Goal: Task Accomplishment & Management: Complete application form

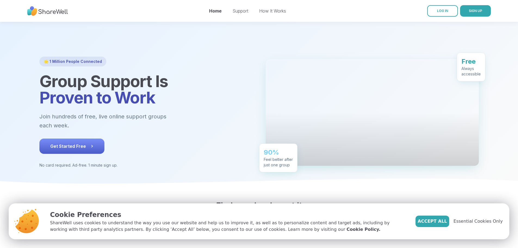
click at [45, 152] on button "Get Started Free" at bounding box center [71, 145] width 65 height 15
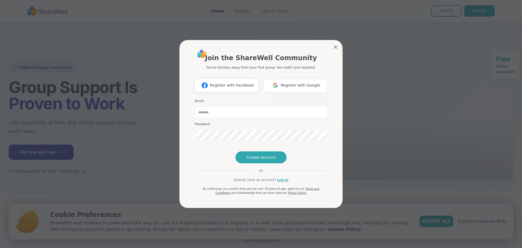
click at [283, 82] on span "Register with Google" at bounding box center [301, 85] width 40 height 6
click at [294, 80] on button "Register with Google" at bounding box center [295, 86] width 64 height 14
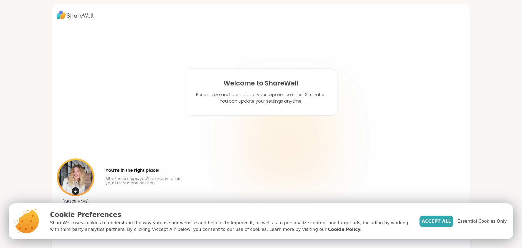
click at [470, 222] on span "Essential Cookies Only" at bounding box center [482, 221] width 49 height 7
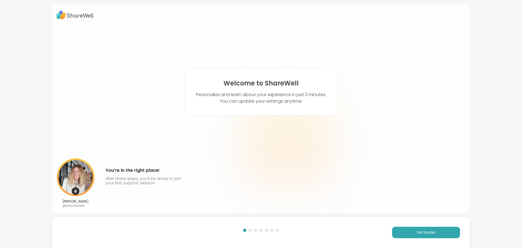
click at [373, 74] on div "Welcome to ShareWell Personalize and learn about your experience in just 3 minu…" at bounding box center [261, 117] width 409 height 183
click at [424, 232] on span "Get Started" at bounding box center [426, 232] width 19 height 5
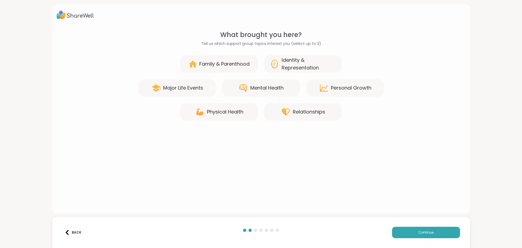
click at [365, 189] on div "What brought you here? Tell us which support group topics interest you (select …" at bounding box center [261, 117] width 409 height 174
click at [223, 59] on div "Family & Parenthood" at bounding box center [219, 63] width 78 height 17
click at [284, 91] on div "Mental Health" at bounding box center [261, 87] width 78 height 17
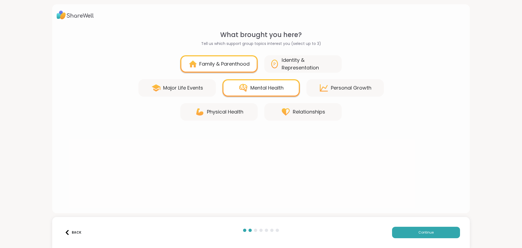
click at [305, 115] on div "Relationships" at bounding box center [309, 112] width 32 height 8
click at [354, 88] on div "Personal Growth" at bounding box center [351, 88] width 41 height 8
click at [419, 234] on span "Continue" at bounding box center [426, 232] width 15 height 5
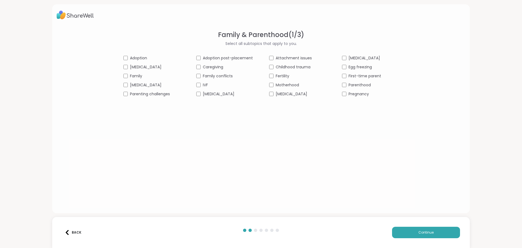
click at [361, 163] on div "Family & Parenthood ( 1 / 3 ) Select all subtopics that apply to you. Adoption …" at bounding box center [261, 117] width 409 height 174
click at [415, 233] on button "Continue" at bounding box center [426, 232] width 68 height 11
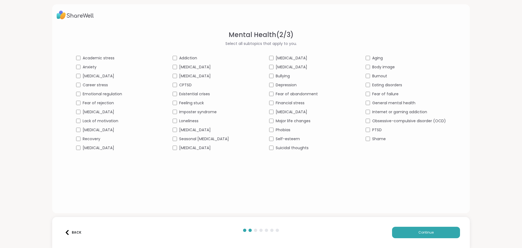
click at [74, 230] on div "Back" at bounding box center [73, 232] width 17 height 5
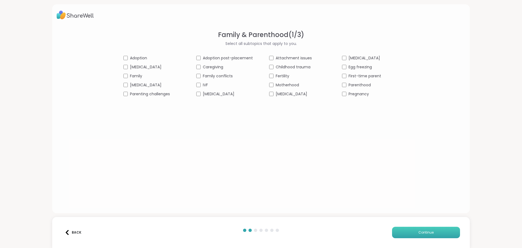
click at [421, 231] on span "Continue" at bounding box center [426, 232] width 15 height 5
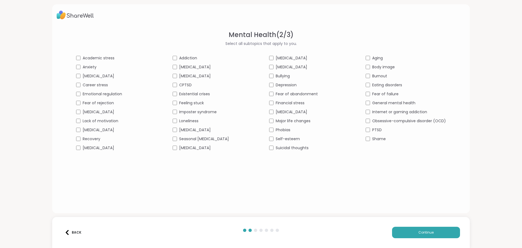
drag, startPoint x: 383, startPoint y: 184, endPoint x: 410, endPoint y: 208, distance: 35.4
click at [393, 194] on div "Mental Health ( 2 / 3 ) Select all subtopics that apply to you. Academic stress…" at bounding box center [261, 117] width 409 height 174
click at [434, 236] on button "Continue" at bounding box center [426, 232] width 68 height 11
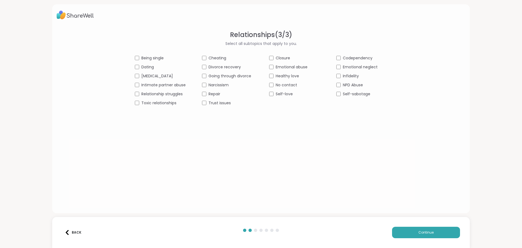
click at [367, 175] on div "Relationships ( 3 / 3 ) Select all subtopics that apply to you. Being single Ch…" at bounding box center [261, 117] width 409 height 174
click at [427, 235] on button "Continue" at bounding box center [426, 232] width 68 height 11
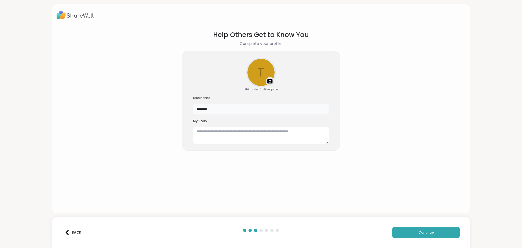
drag, startPoint x: 225, startPoint y: 112, endPoint x: 157, endPoint y: 109, distance: 68.0
click at [158, 109] on section "Help Others Get to Know You Complete your profile. t Upload a profile photo JPE…" at bounding box center [261, 117] width 409 height 183
type input "**"
click at [219, 133] on textarea at bounding box center [261, 134] width 136 height 17
click at [426, 235] on button "Continue" at bounding box center [426, 232] width 68 height 11
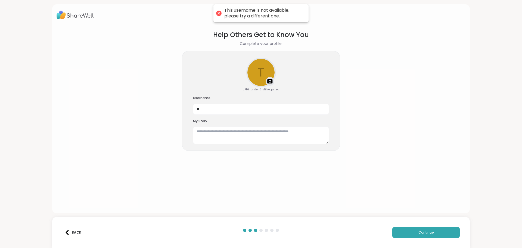
click at [227, 119] on h3 "My Story" at bounding box center [261, 121] width 136 height 5
click at [227, 125] on div "My Story" at bounding box center [261, 131] width 136 height 25
click at [226, 131] on textarea at bounding box center [261, 134] width 136 height 17
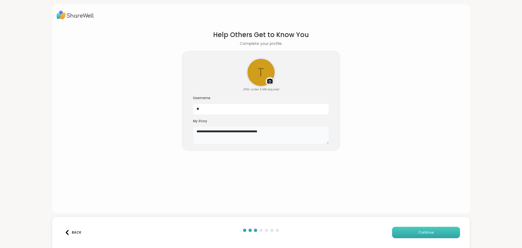
type textarea "**********"
click at [435, 233] on button "Continue" at bounding box center [426, 232] width 68 height 11
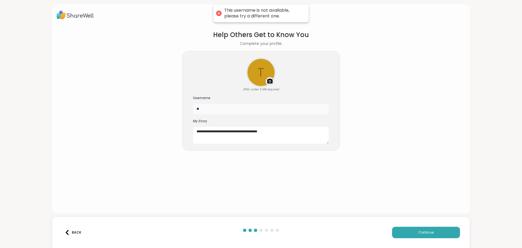
click at [220, 109] on input "**" at bounding box center [261, 109] width 136 height 11
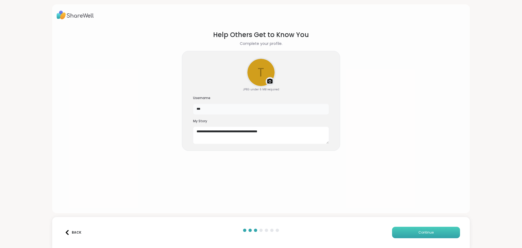
type input "***"
click at [427, 229] on button "Continue" at bounding box center [426, 232] width 68 height 11
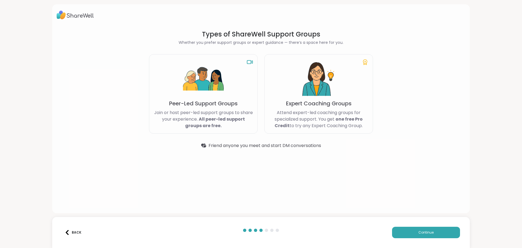
click at [416, 137] on div "Types of ShareWell Support Groups Whether you prefer support groups or expert g…" at bounding box center [261, 108] width 418 height 209
click at [197, 114] on p "Join or host peer-led support groups to share your experience. All peer-led sup…" at bounding box center [204, 119] width 100 height 20
click at [420, 231] on span "Continue" at bounding box center [426, 232] width 15 height 5
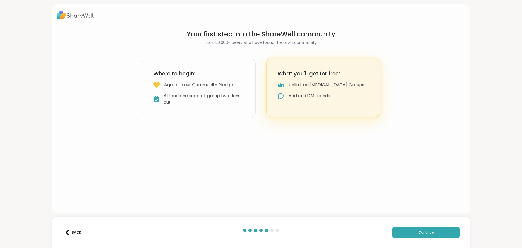
click at [376, 166] on div "Your first step into the ShareWell community Join 150,000+ peers who have found…" at bounding box center [261, 108] width 418 height 209
click at [425, 234] on span "Continue" at bounding box center [426, 232] width 15 height 5
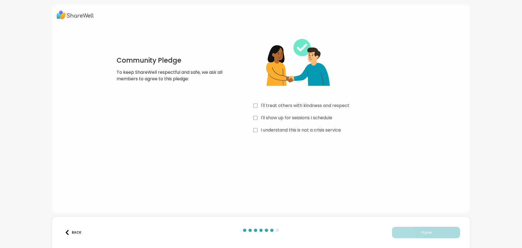
click at [390, 177] on div "Community Pledge To keep ShareWell respectful and safe, we ask all members to a…" at bounding box center [261, 108] width 418 height 209
click at [425, 233] on span "I Agree" at bounding box center [426, 232] width 11 height 5
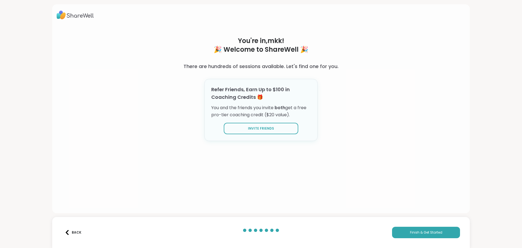
click at [329, 173] on div "You're in, mkk ! 🎉 Welcome to ShareWell 🎉 There are hundreds of sessions availa…" at bounding box center [261, 117] width 188 height 183
click at [410, 229] on button "Finish & Get Started" at bounding box center [426, 232] width 68 height 11
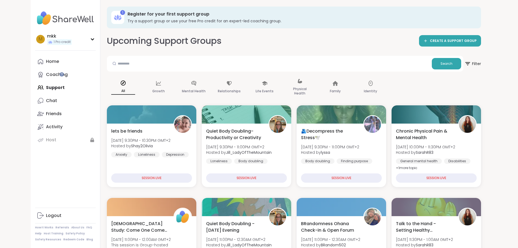
click at [35, 94] on link "Chat" at bounding box center [65, 100] width 61 height 13
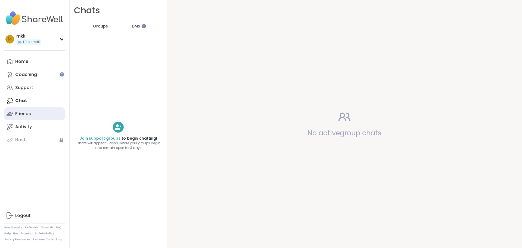
click at [21, 117] on link "Friends" at bounding box center [34, 113] width 61 height 13
